Goal: Find contact information: Find contact information

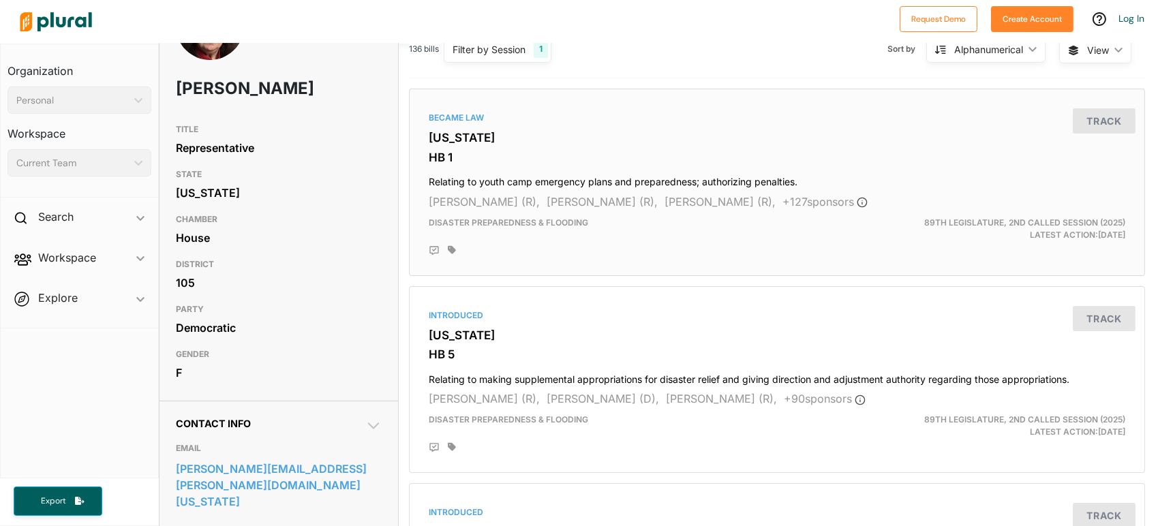
scroll to position [204, 0]
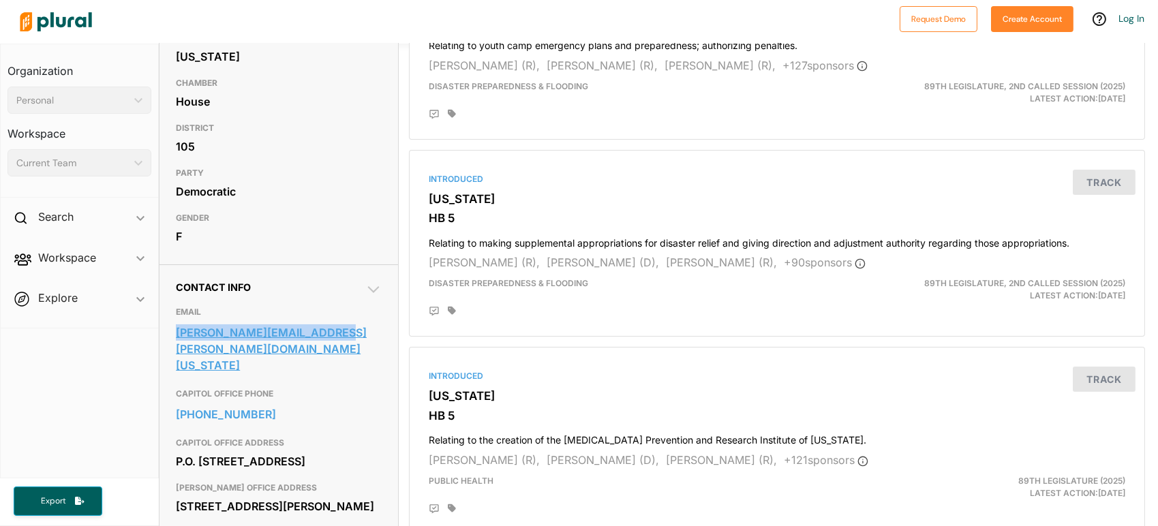
drag, startPoint x: 172, startPoint y: 335, endPoint x: 344, endPoint y: 339, distance: 172.4
click at [344, 339] on div "Contact Info EMAIL terry.meza@house.texas.gov CAPITOL OFFICE PHONE 512-463-0641…" at bounding box center [278, 405] width 238 height 283
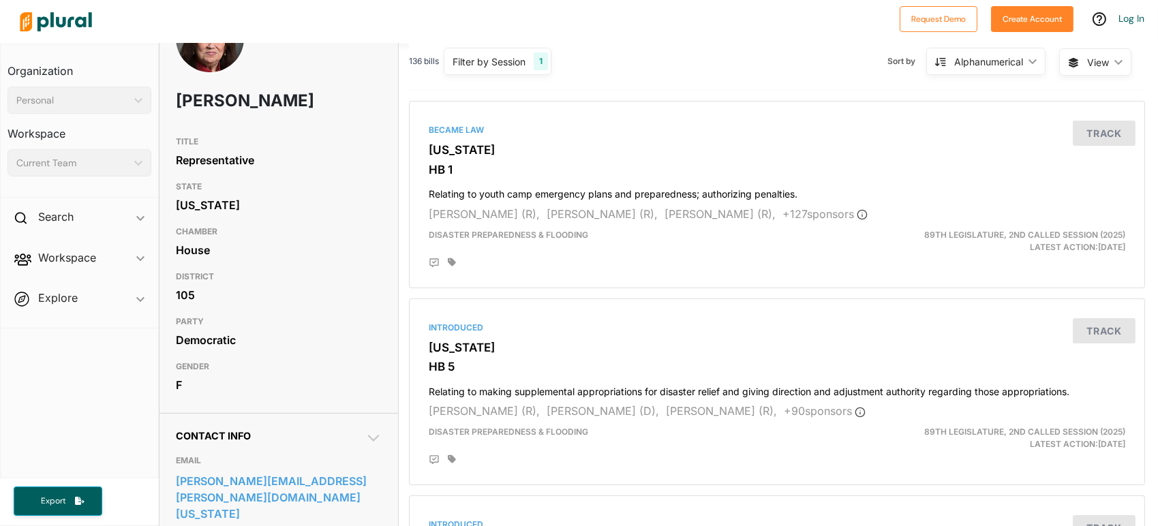
scroll to position [68, 0]
